Goal: Task Accomplishment & Management: Use online tool/utility

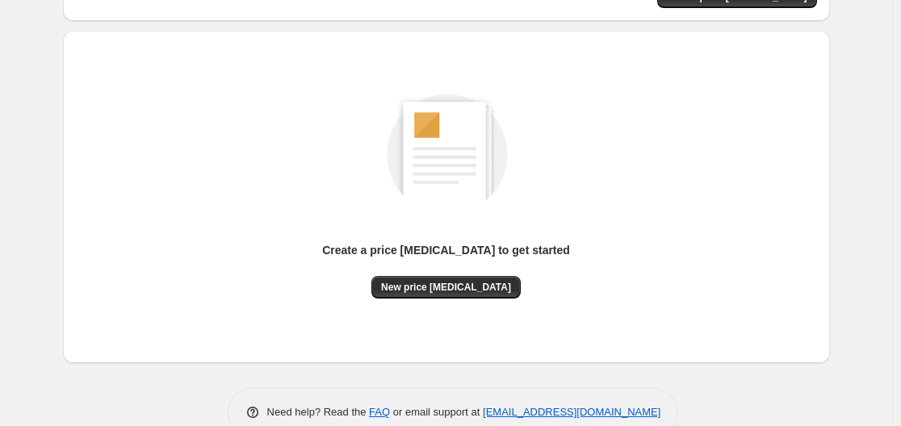
scroll to position [178, 0]
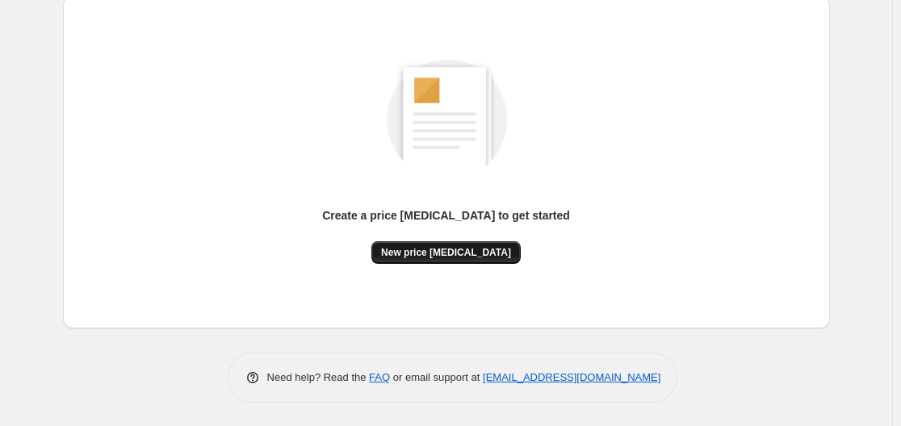
click at [464, 244] on button "New price [MEDICAL_DATA]" at bounding box center [445, 252] width 149 height 23
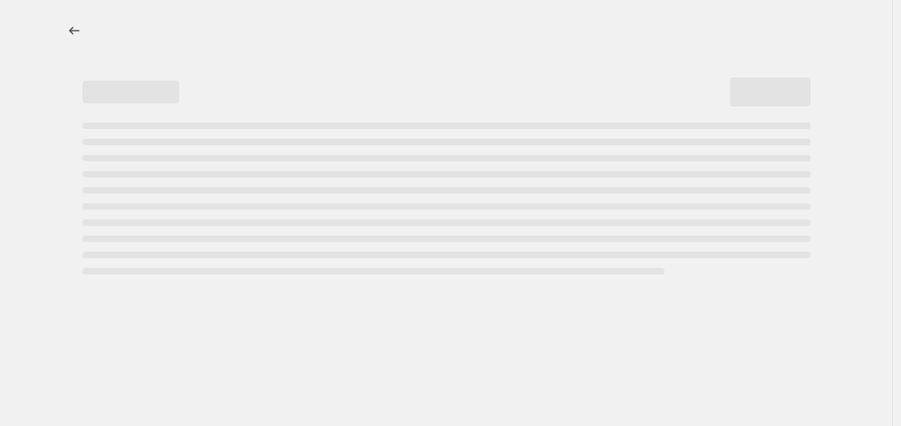
select select "percentage"
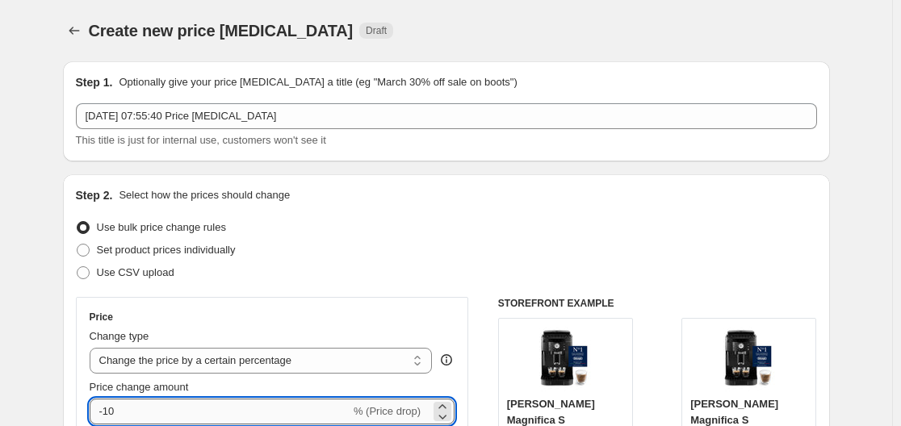
click at [153, 412] on input "-10" at bounding box center [220, 412] width 261 height 26
type input "-1"
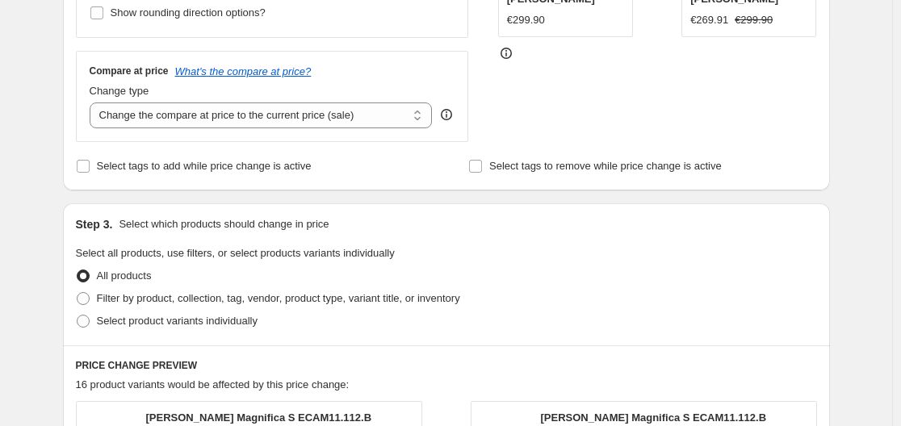
scroll to position [1376, 0]
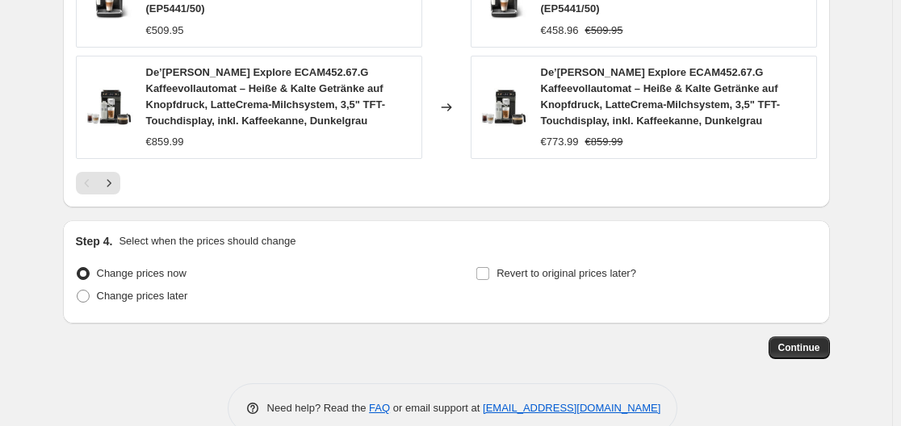
type input "-35"
click at [811, 337] on button "Continue" at bounding box center [799, 348] width 61 height 23
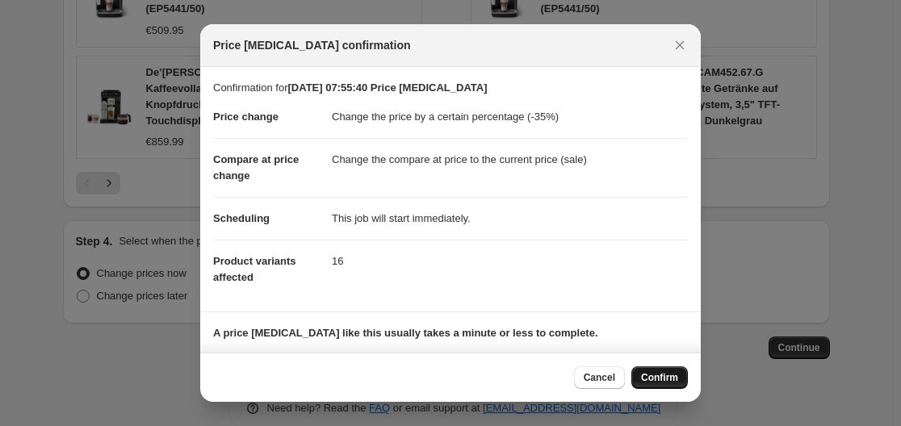
click at [656, 381] on span "Confirm" at bounding box center [659, 377] width 37 height 13
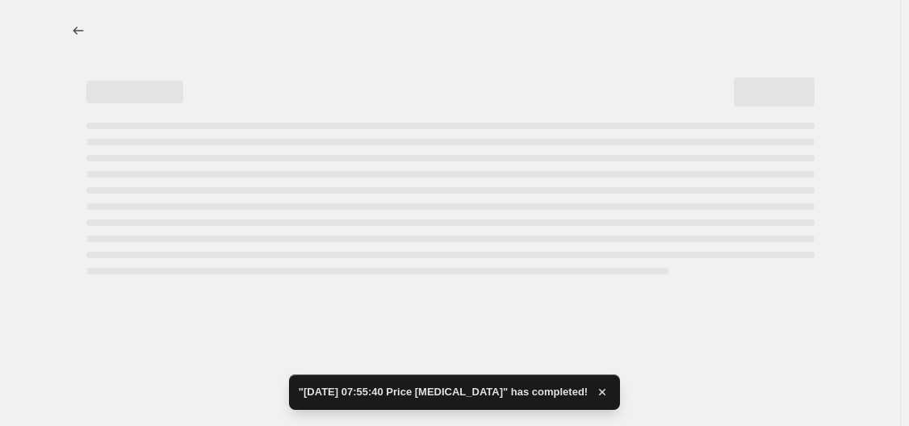
select select "percentage"
